Goal: Task Accomplishment & Management: Manage account settings

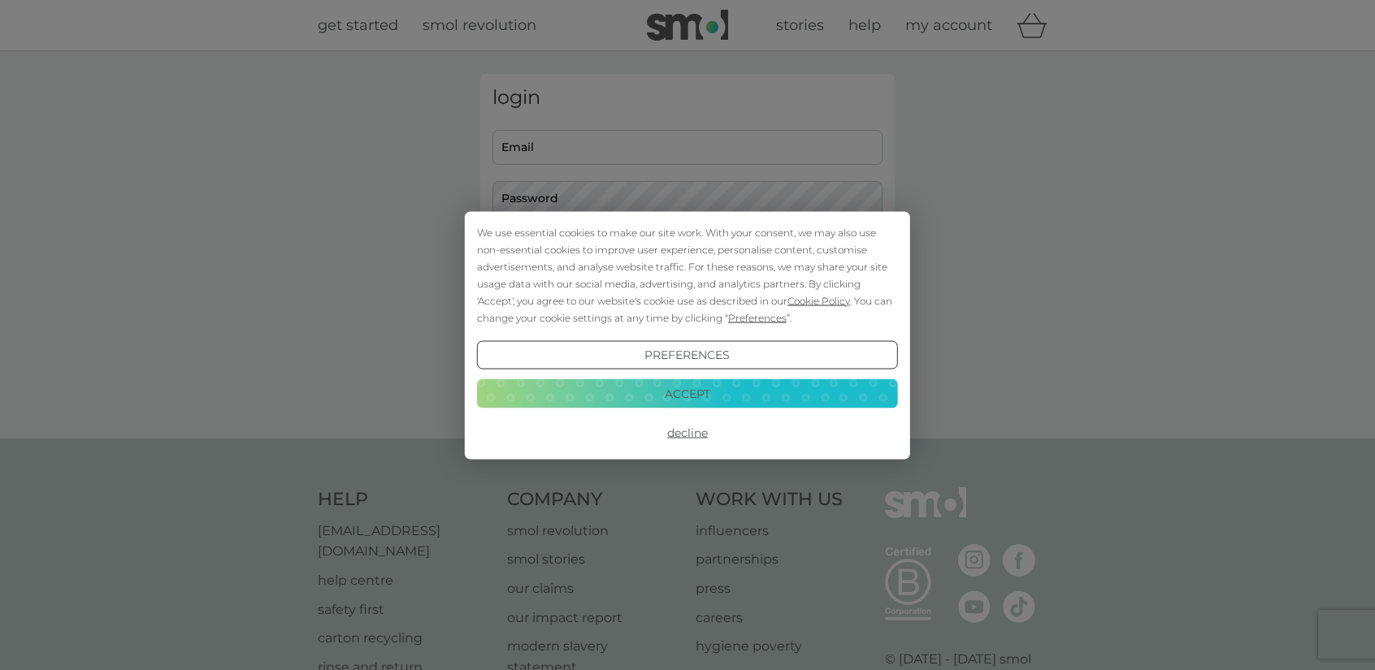
click at [714, 398] on button "Accept" at bounding box center [687, 394] width 421 height 29
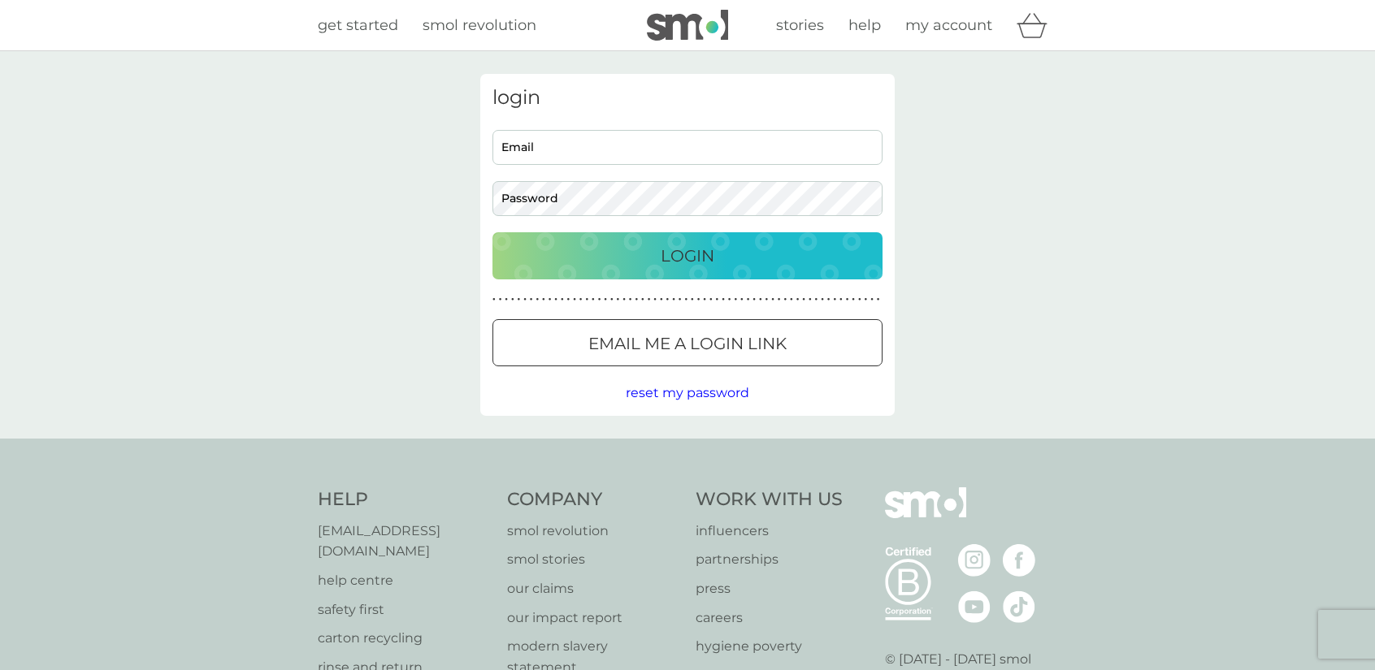
click at [603, 147] on input "Email" at bounding box center [687, 147] width 390 height 35
type input "debz.griffiths@gmail.com"
click at [636, 261] on div "Login" at bounding box center [688, 256] width 358 height 26
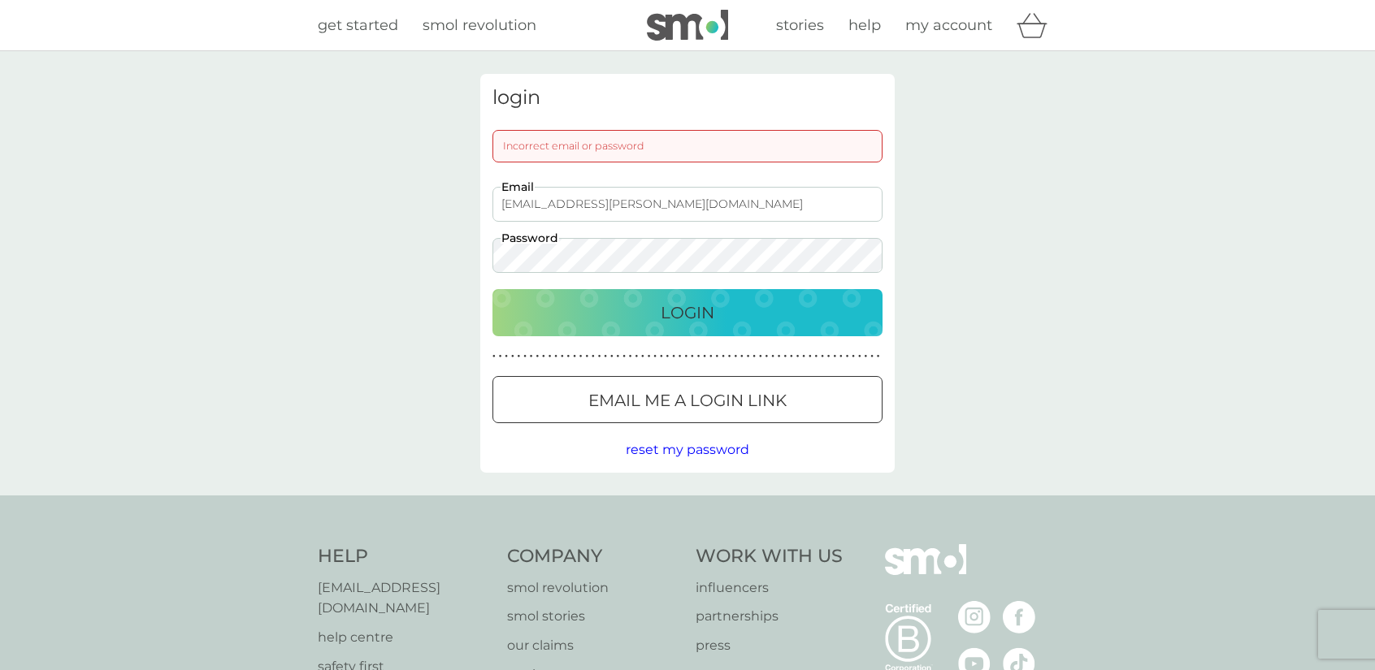
click at [478, 254] on div "login Incorrect email or password debz.griffiths@gmail.com Email Password Login…" at bounding box center [687, 273] width 439 height 399
click at [431, 261] on div "login Incorrect email or password debz.griffiths@gmail.com Email Password Login…" at bounding box center [687, 273] width 1375 height 445
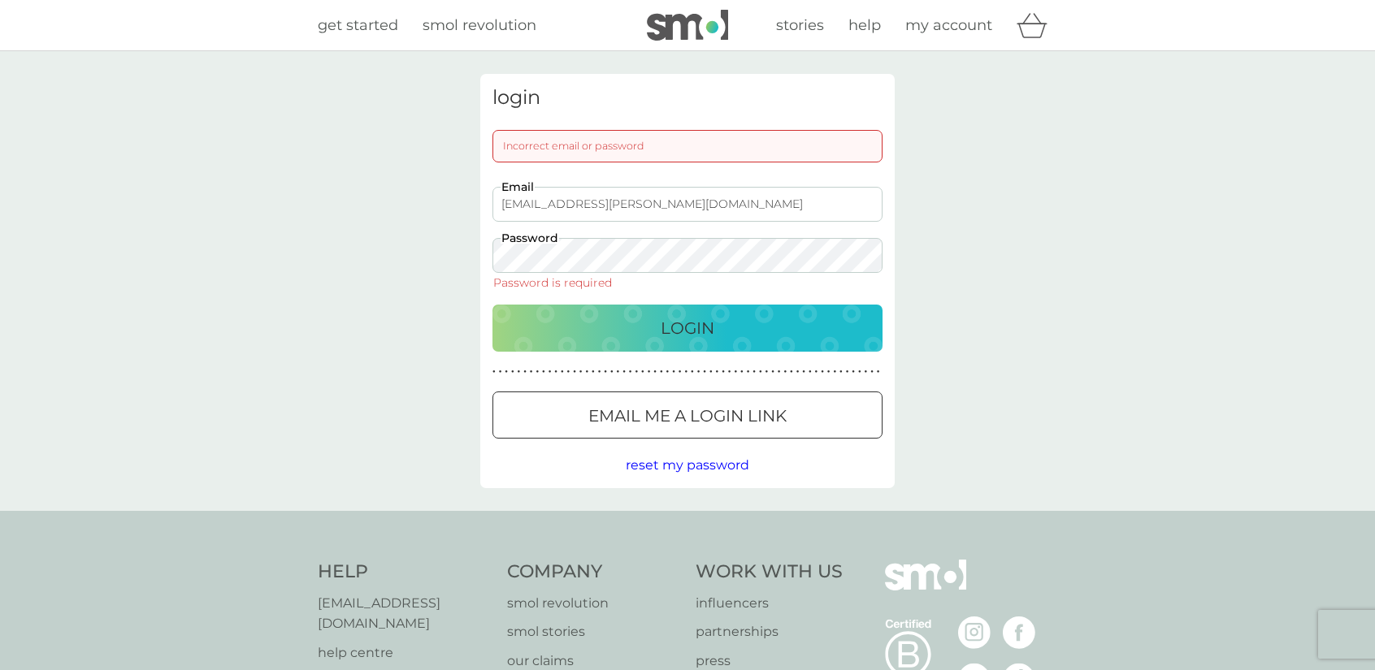
click at [426, 254] on div "login Incorrect email or password debz.griffiths@gmail.com Email Password Passw…" at bounding box center [687, 281] width 1375 height 460
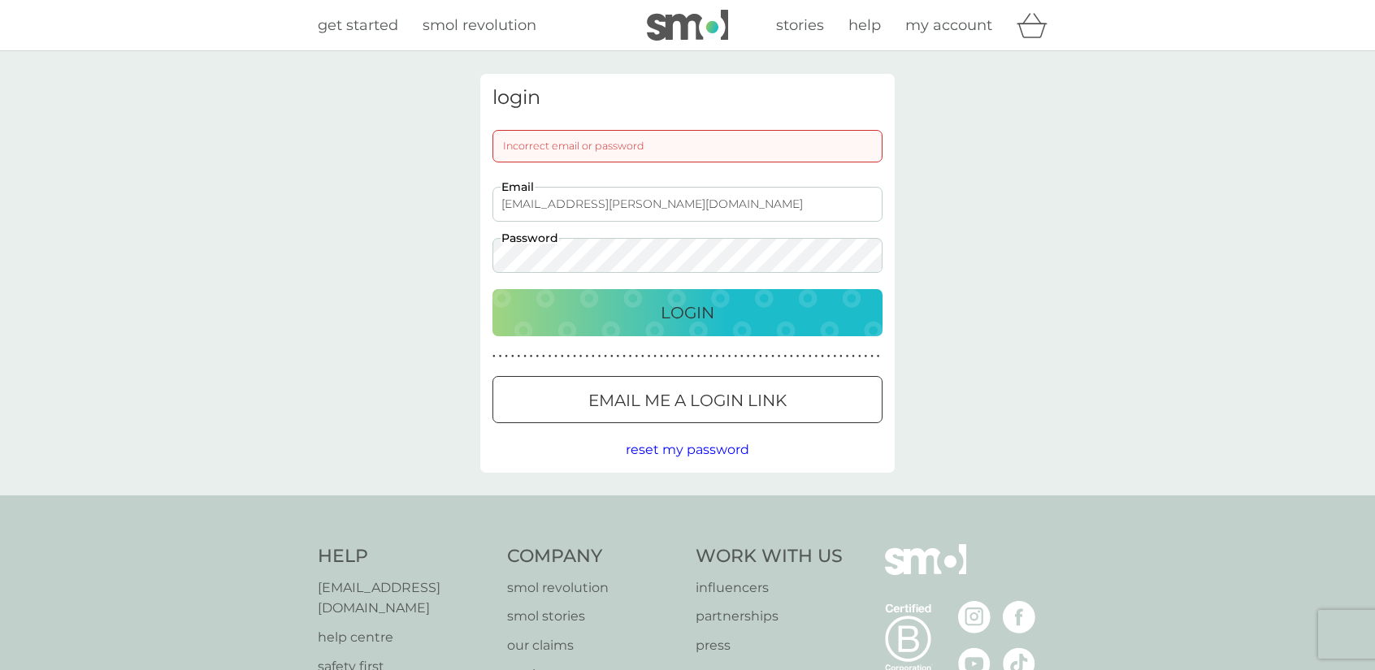
click at [492, 289] on button "Login" at bounding box center [687, 312] width 390 height 47
click at [725, 454] on span "reset my password" at bounding box center [688, 449] width 124 height 15
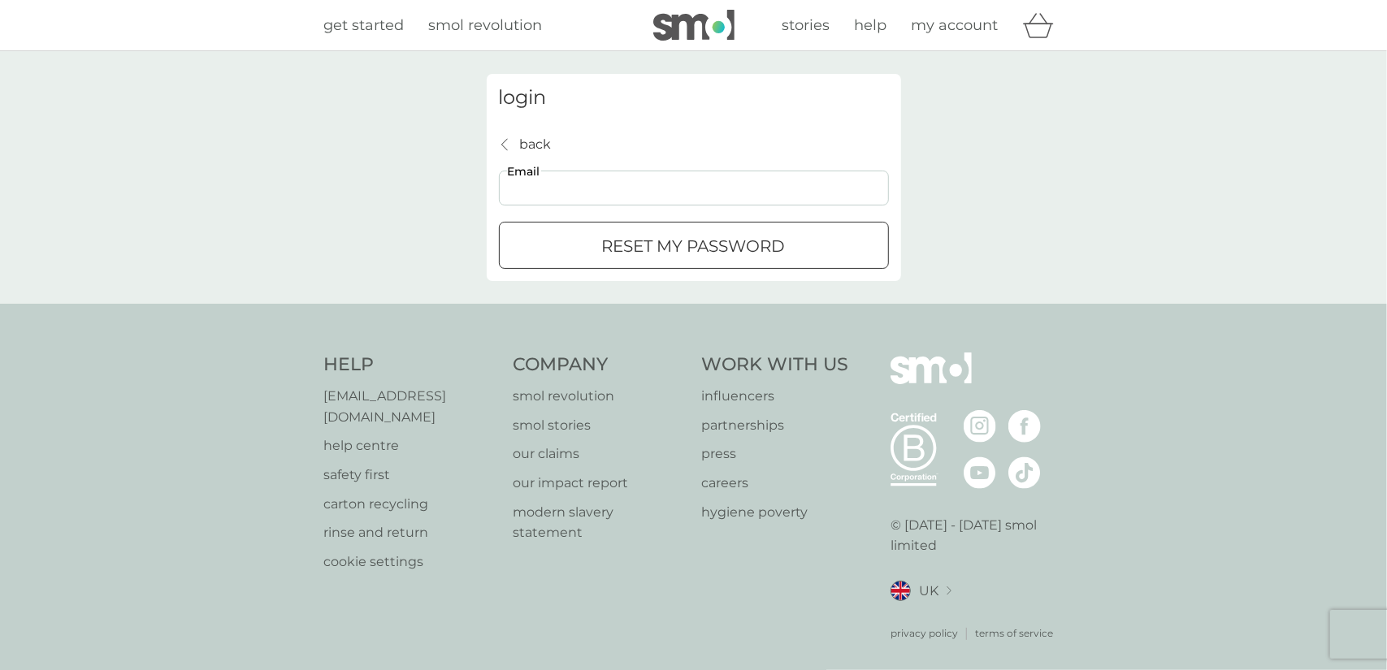
click at [652, 184] on input "Email" at bounding box center [694, 188] width 390 height 35
type input "debz.griffiths@gmail.com"
click at [741, 248] on p "reset my password" at bounding box center [694, 246] width 184 height 26
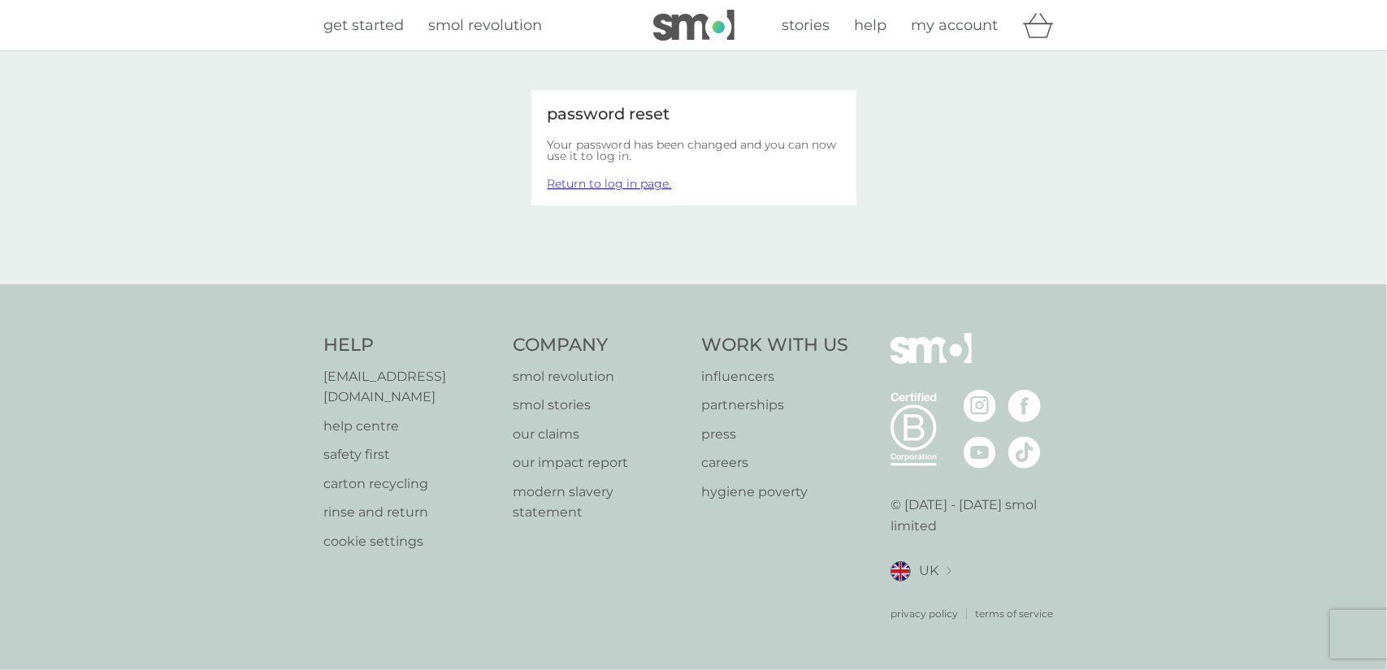
click at [610, 182] on link "Return to log in page." at bounding box center [610, 183] width 124 height 15
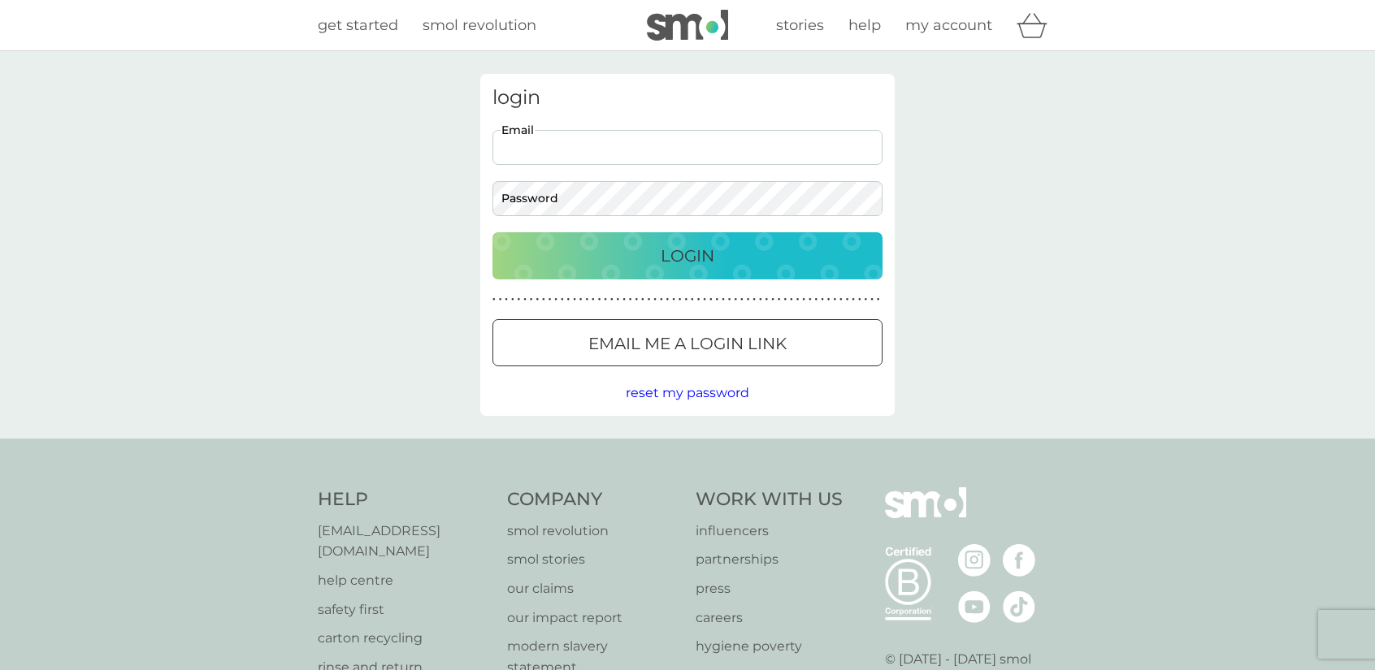
click at [631, 144] on input "Email" at bounding box center [687, 147] width 390 height 35
type input "debz.griffiths@gmail.com"
click at [492, 232] on button "Login" at bounding box center [687, 255] width 390 height 47
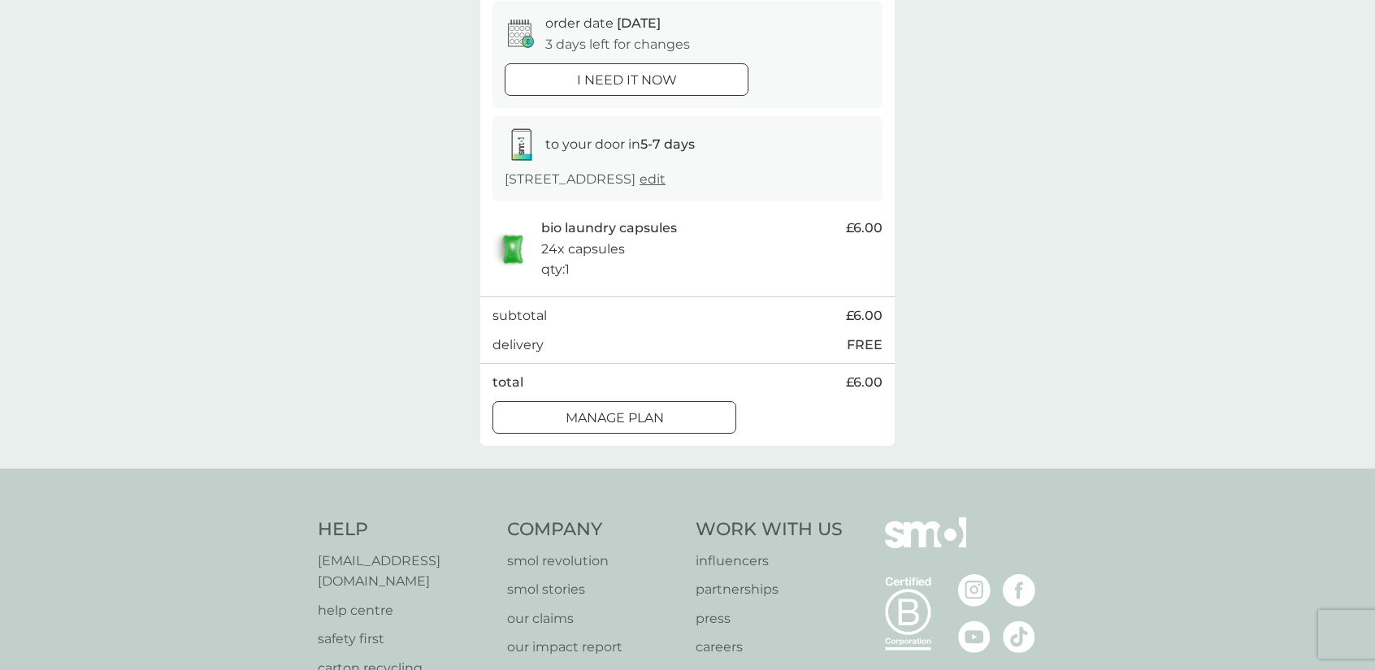
scroll to position [163, 0]
click at [660, 413] on p "Manage plan" at bounding box center [615, 417] width 98 height 21
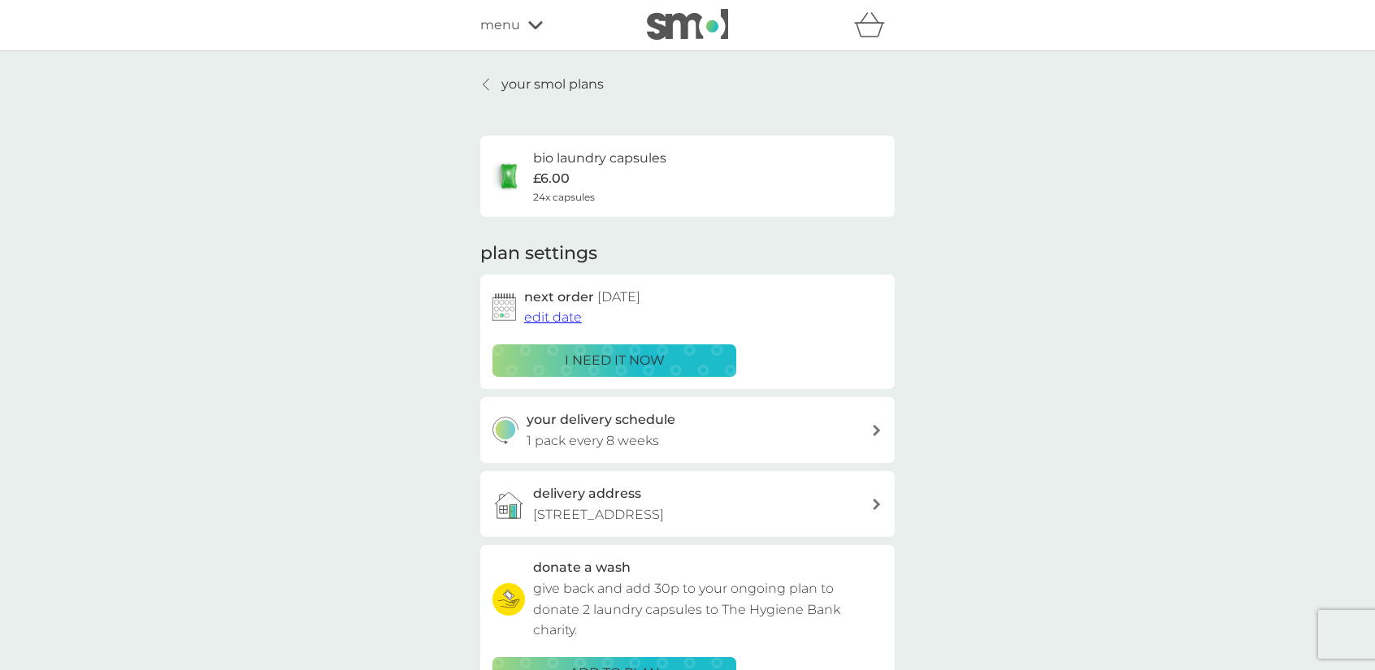
click at [476, 72] on div "your smol plans bio laundry capsules £6.00 24x capsules plan settings next orde…" at bounding box center [687, 438] width 1375 height 775
click at [488, 85] on icon at bounding box center [486, 84] width 7 height 13
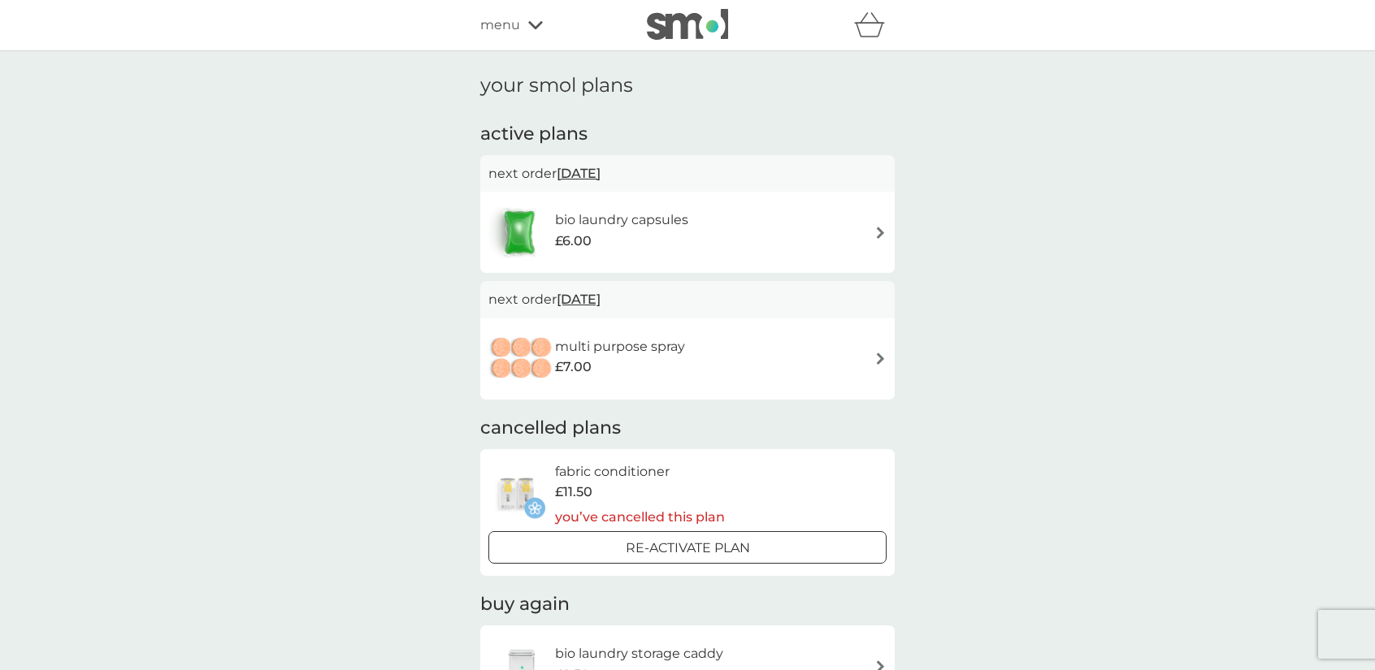
click at [887, 358] on div "multi purpose spray £7.00" at bounding box center [687, 359] width 414 height 81
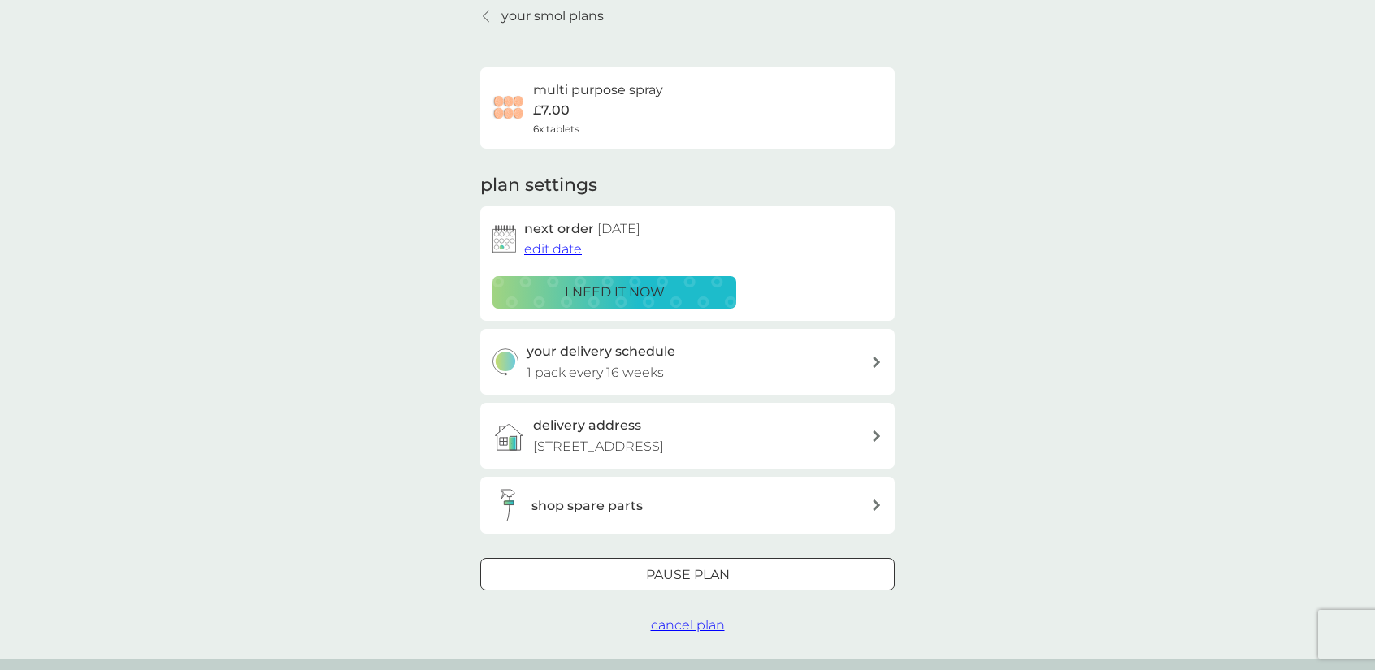
scroll to position [163, 0]
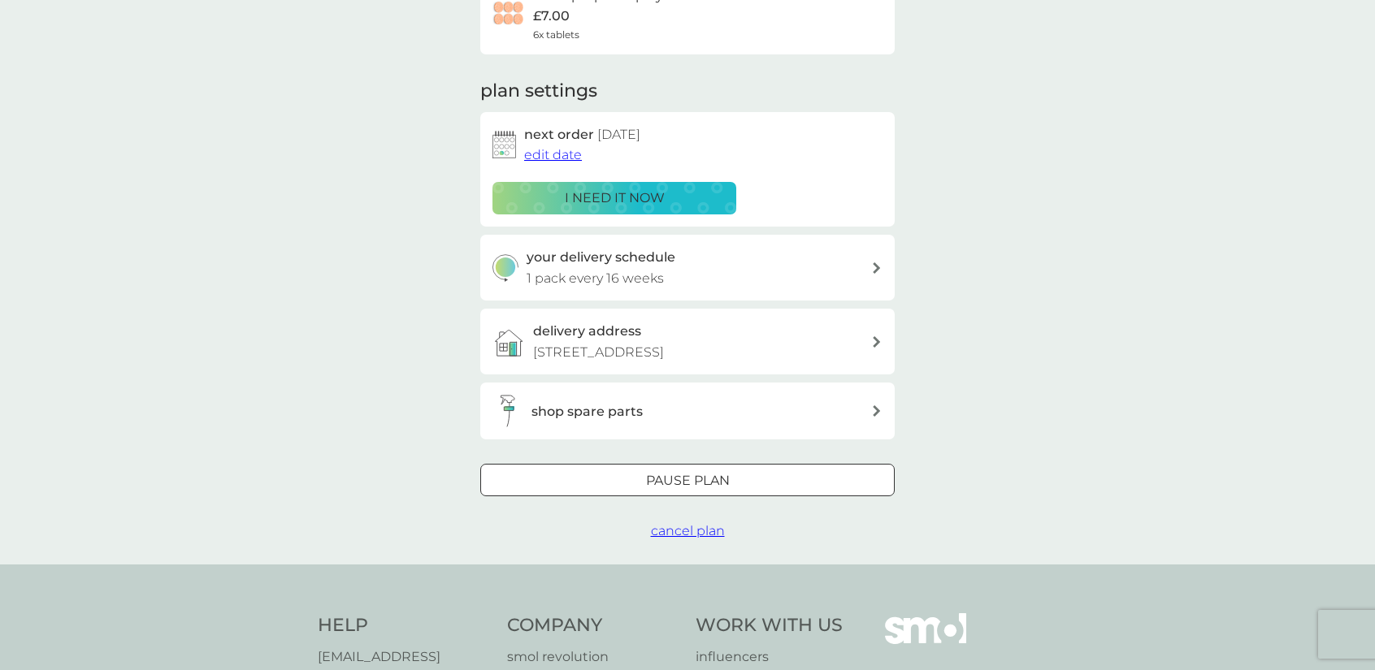
click at [675, 532] on span "cancel plan" at bounding box center [688, 530] width 74 height 15
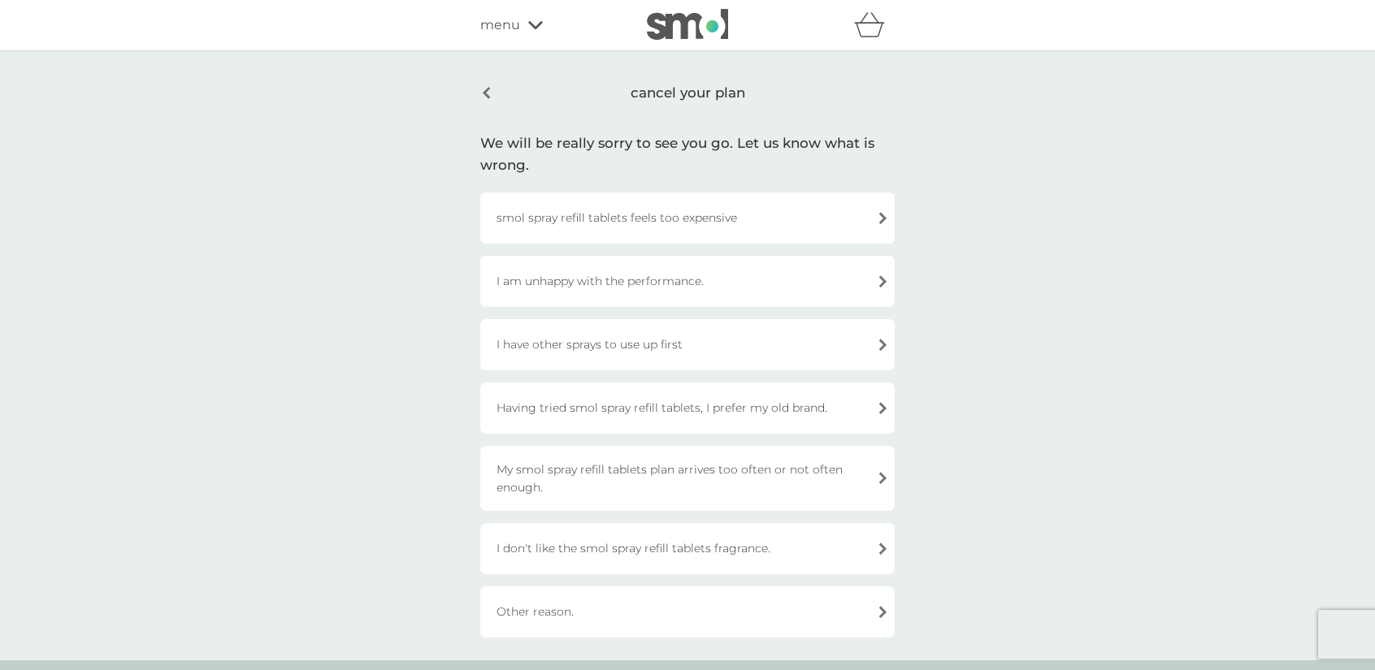
click at [837, 482] on div "My smol spray refill tablets plan arrives too often or not often enough." at bounding box center [687, 478] width 414 height 65
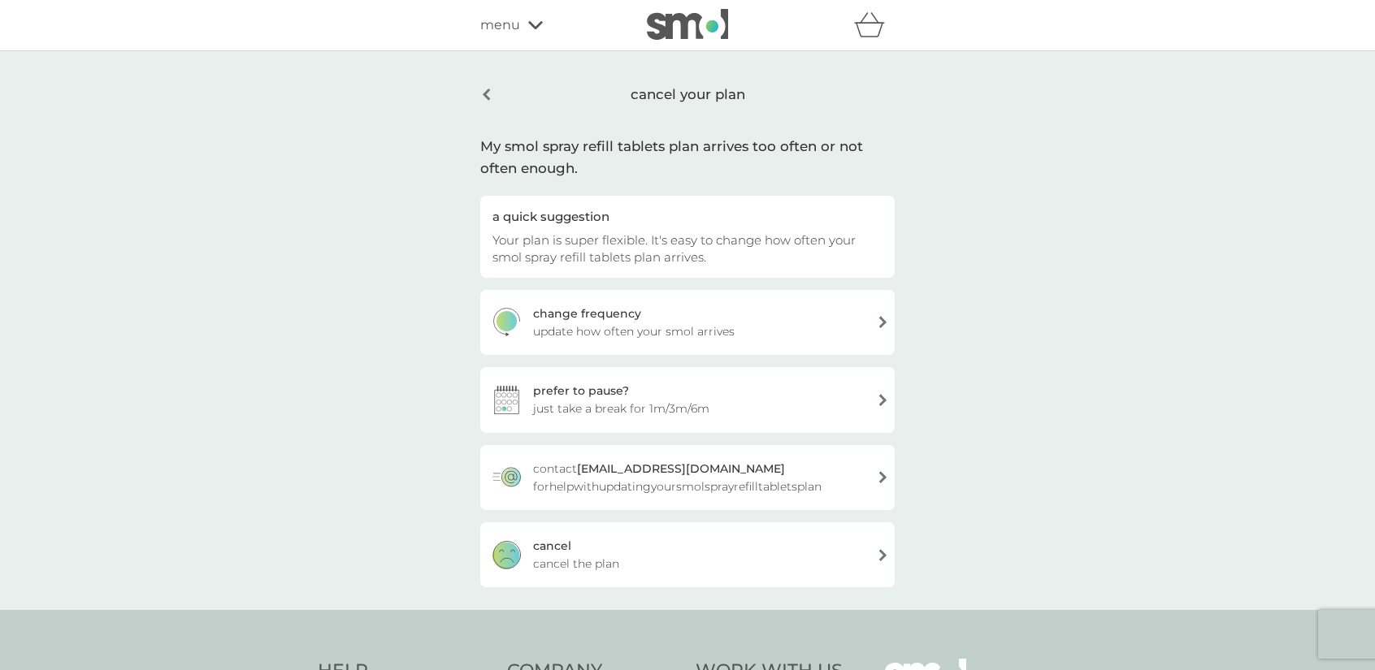
click at [682, 553] on div "cancel cancel the plan" at bounding box center [687, 555] width 414 height 65
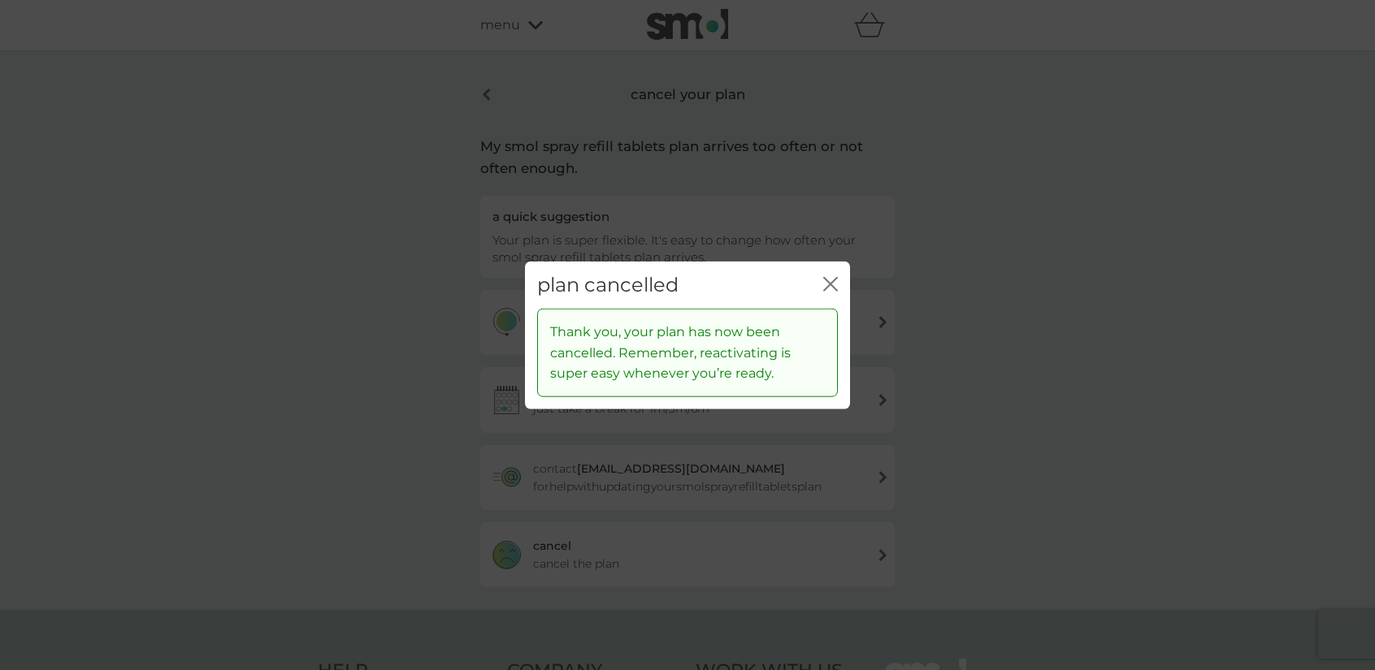
click at [833, 280] on icon "close" at bounding box center [834, 283] width 7 height 13
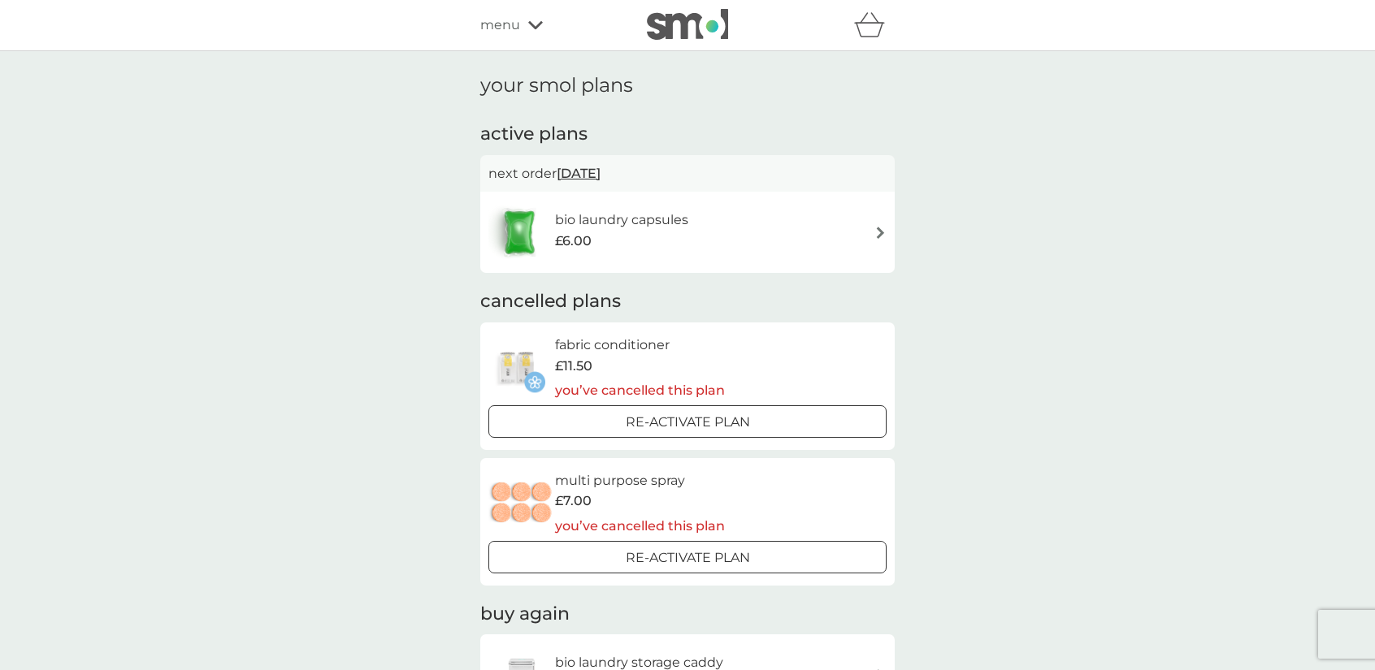
click at [489, 21] on span "menu" at bounding box center [500, 25] width 40 height 21
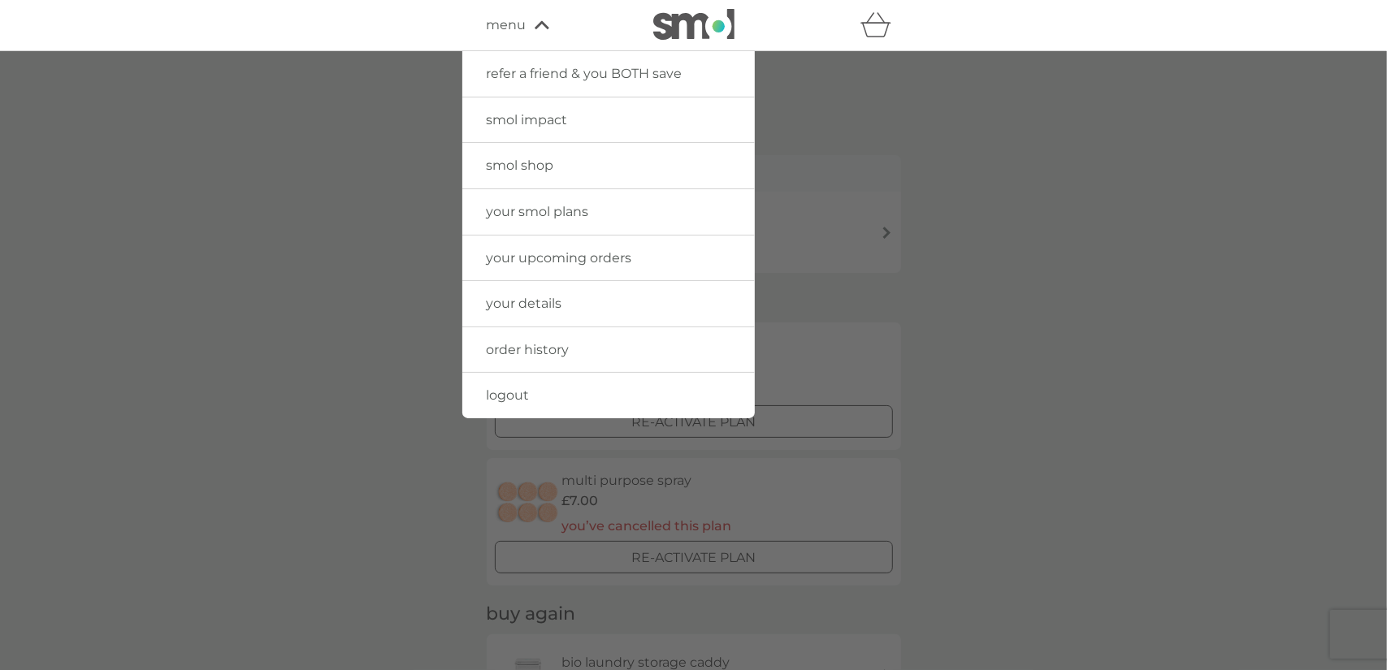
click at [533, 391] on link "logout" at bounding box center [608, 396] width 293 height 46
